Goal: Find specific page/section: Find specific page/section

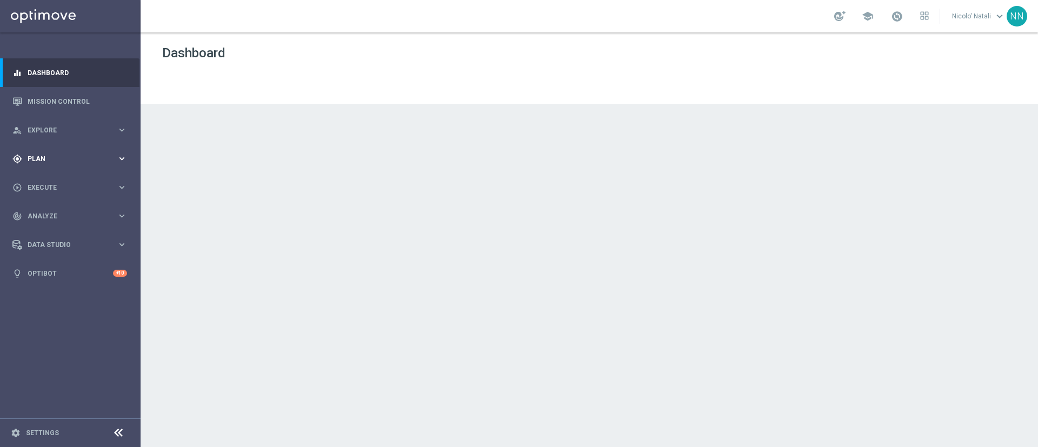
click at [48, 164] on div "gps_fixed Plan keyboard_arrow_right" at bounding box center [69, 158] width 139 height 29
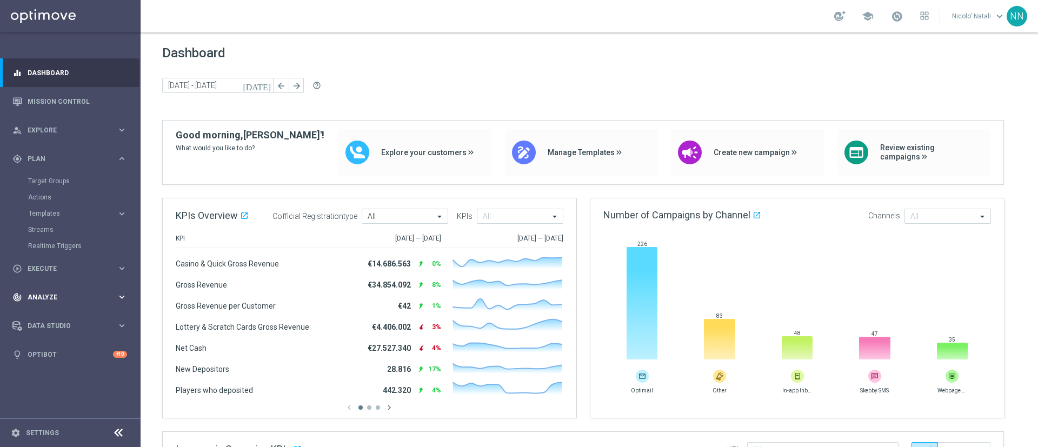
click at [48, 292] on div "track_changes Analyze" at bounding box center [64, 297] width 104 height 10
click at [56, 242] on link "Customer 360" at bounding box center [70, 238] width 84 height 9
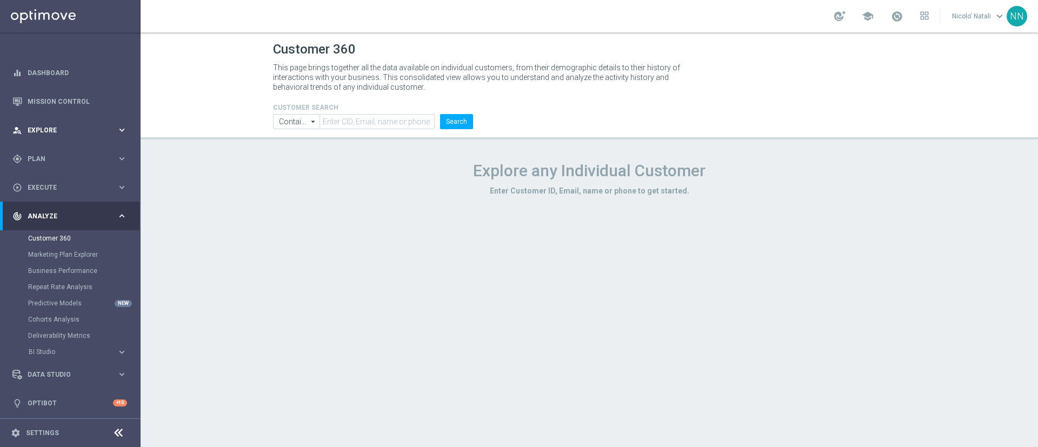
click at [66, 133] on div "person_search Explore" at bounding box center [64, 130] width 104 height 10
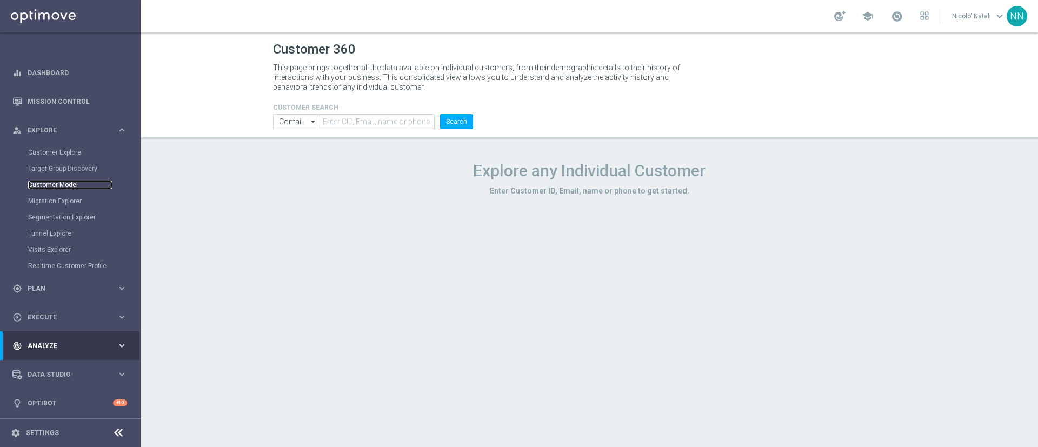
click at [63, 188] on link "Customer Model" at bounding box center [70, 185] width 84 height 9
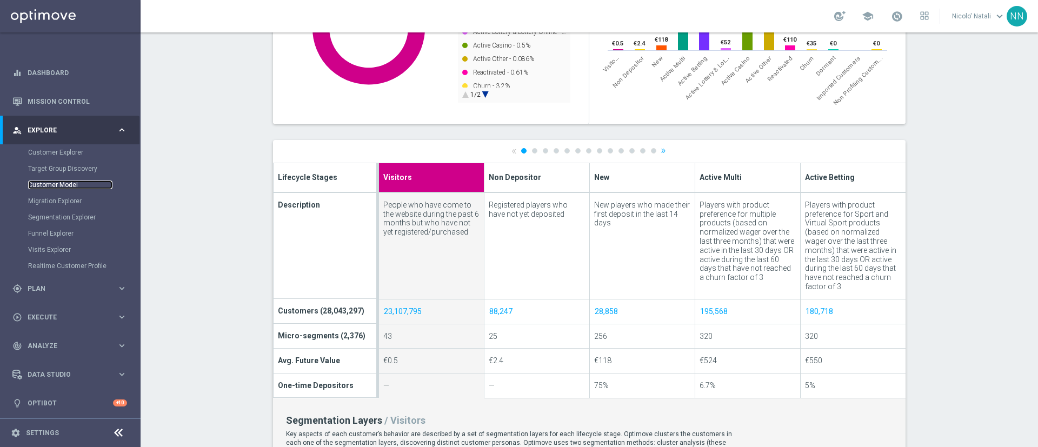
scroll to position [289, 0]
click at [532, 154] on link "2" at bounding box center [534, 151] width 5 height 5
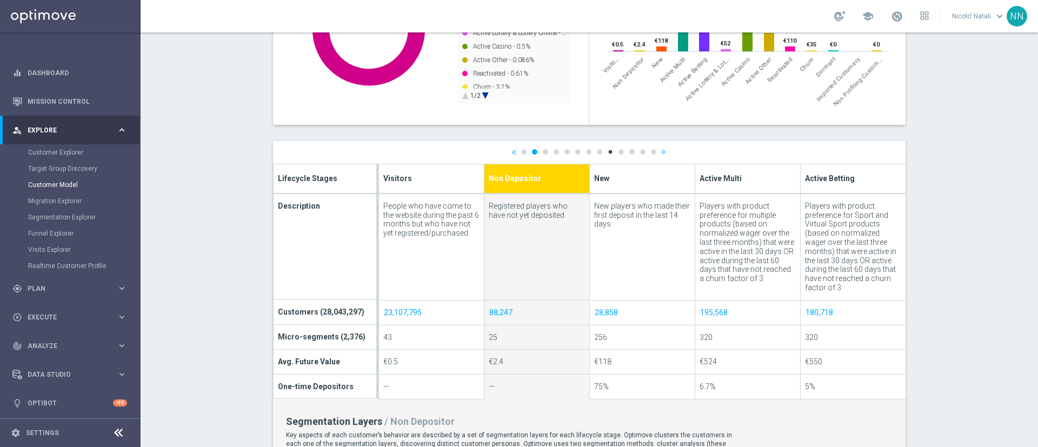
click at [607, 154] on link "9" at bounding box center [609, 151] width 5 height 5
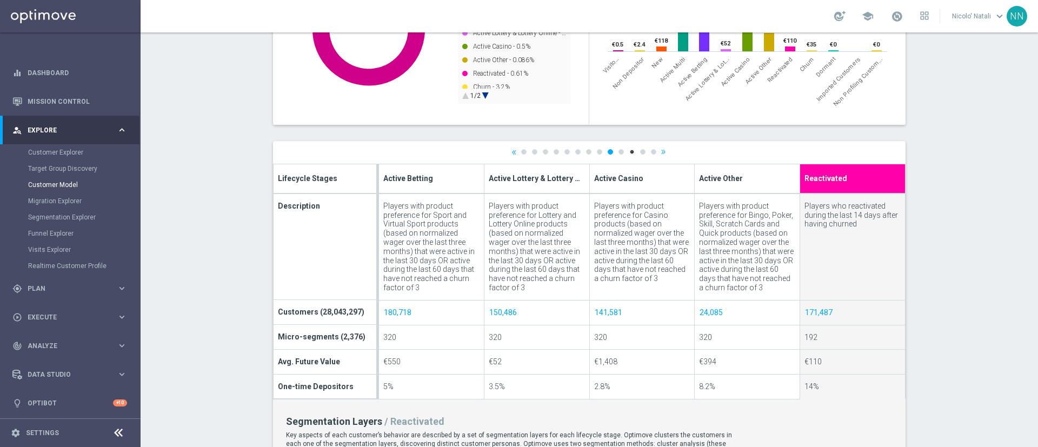
click at [629, 153] on link "11" at bounding box center [631, 151] width 5 height 5
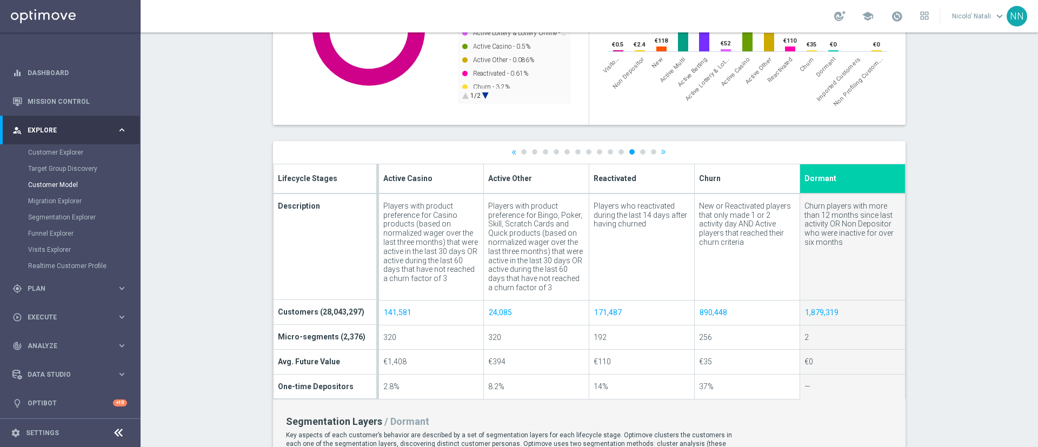
click at [610, 153] on ul "« 1 2 3 4 5 6 7 8 9 10 11 12 13 »" at bounding box center [589, 151] width 156 height 7
click at [651, 152] on link "13" at bounding box center [653, 151] width 5 height 5
type input "Non Profiling Customer"
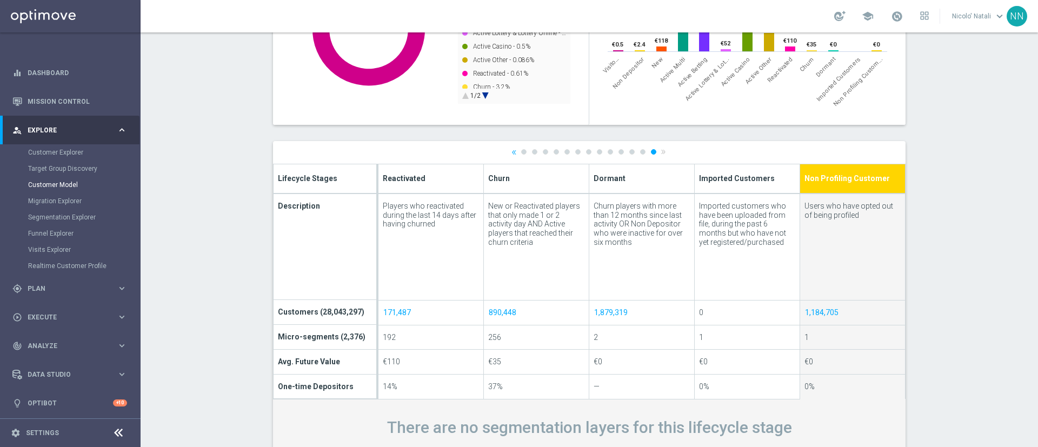
click at [632, 153] on ul "« 1 2 3 4 5 6 7 8 9 10 11 12 13 »" at bounding box center [589, 151] width 156 height 7
